Goal: Navigation & Orientation: Find specific page/section

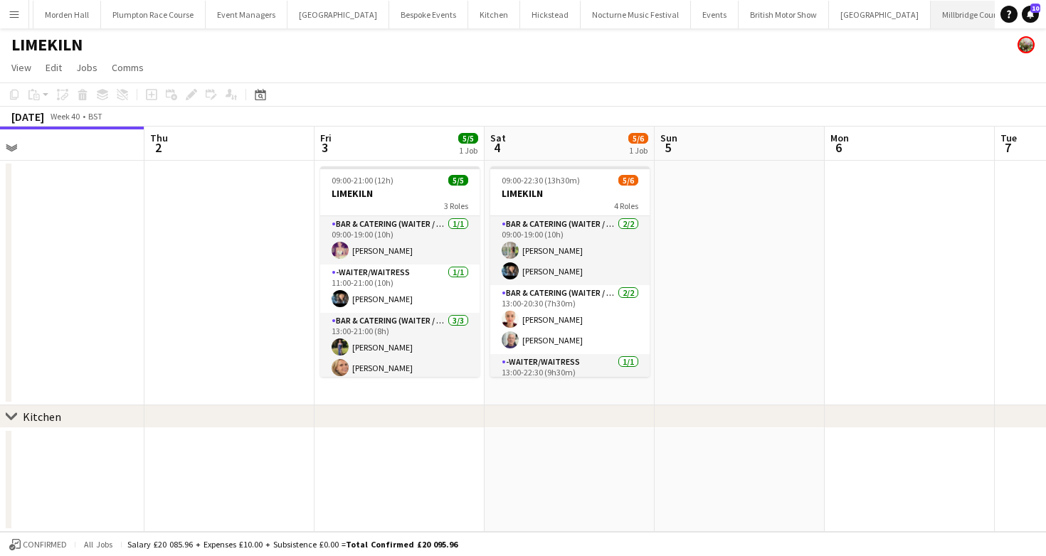
click at [930, 18] on button "Millbridge Court Close" at bounding box center [970, 15] width 80 height 28
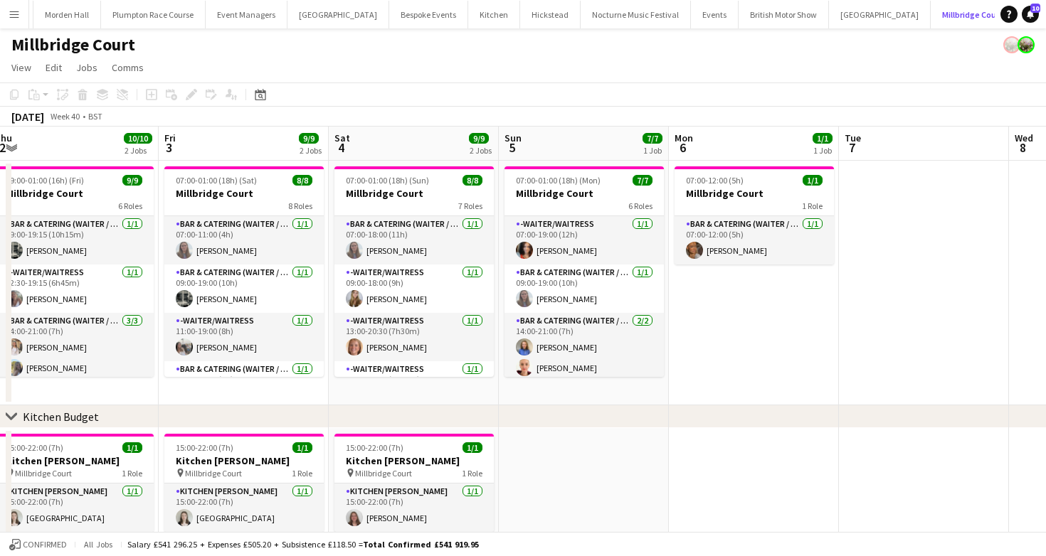
scroll to position [0, 373]
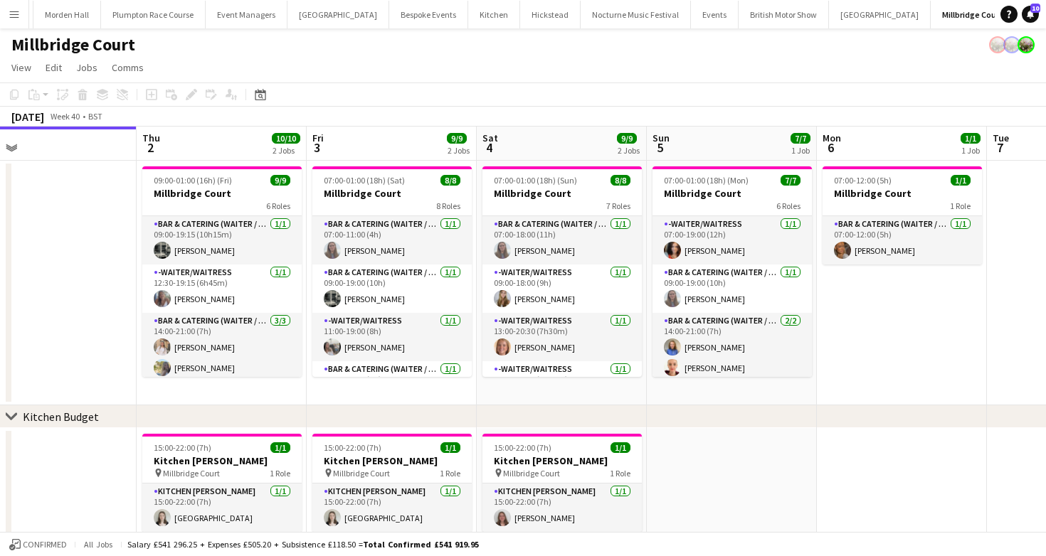
click at [1015, 21] on button "LIMEKILN Close" at bounding box center [1044, 15] width 58 height 28
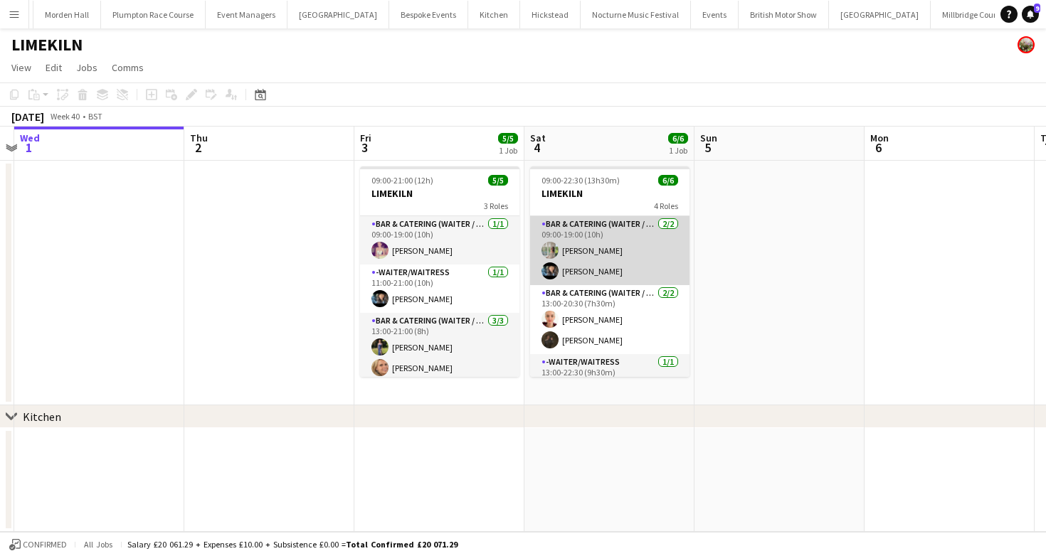
scroll to position [74, 0]
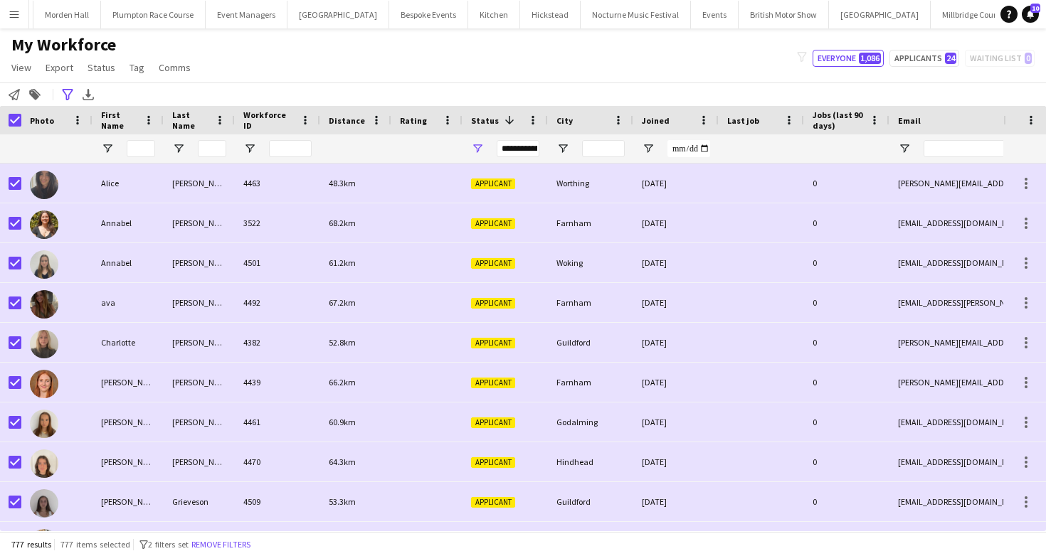
click at [708, 49] on div "My Workforce View Views Default view mena New Starter New view Update view Dele…" at bounding box center [523, 58] width 1046 height 48
click at [275, 11] on button "Event Managers Close" at bounding box center [288, 15] width 82 height 28
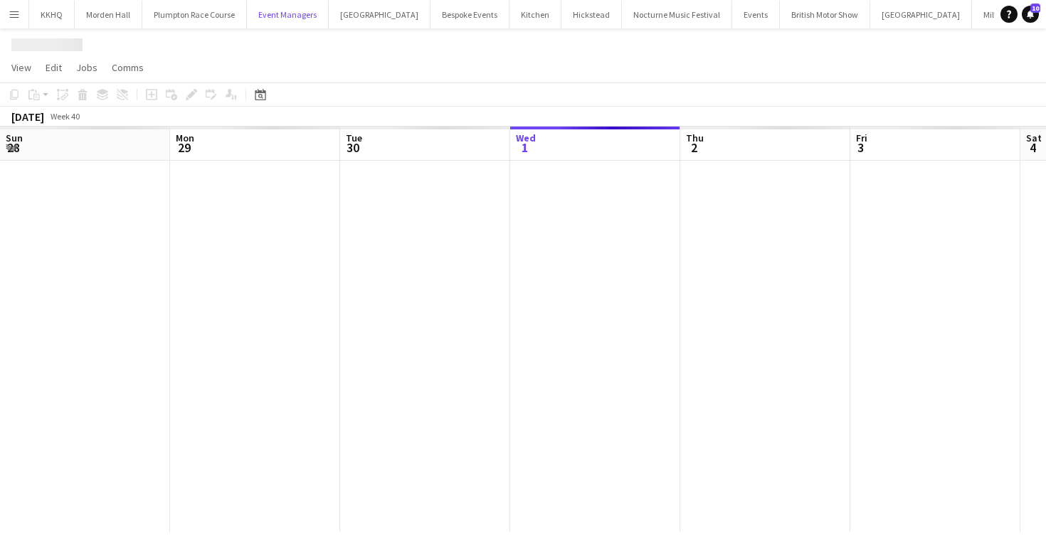
scroll to position [0, 340]
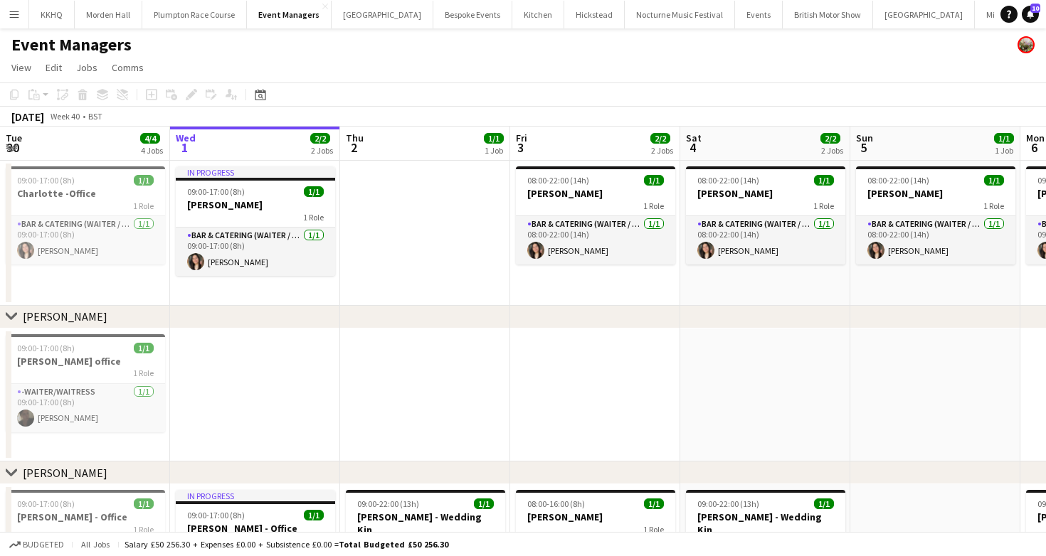
click at [437, 245] on app-date-cell at bounding box center [425, 233] width 170 height 145
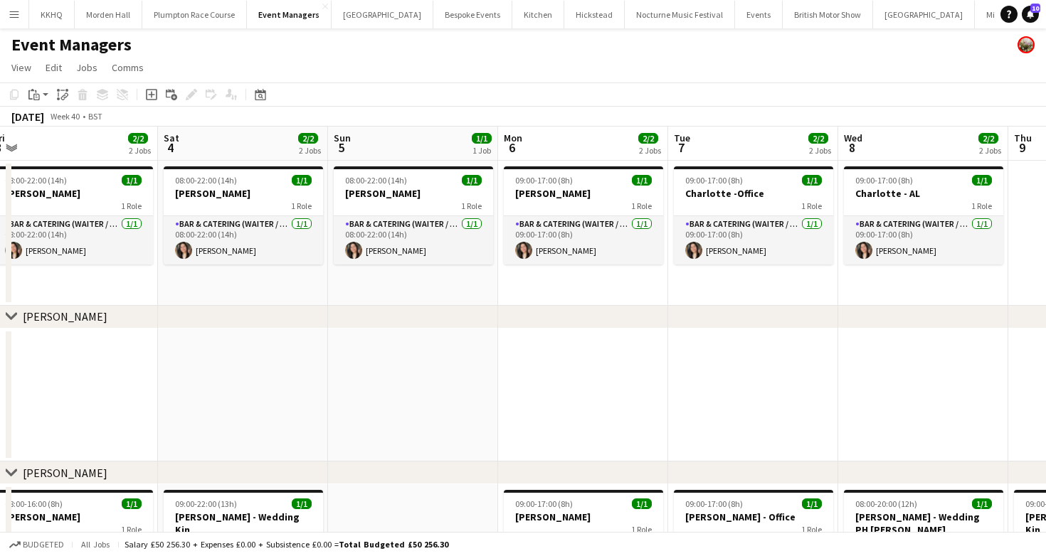
scroll to position [0, 706]
